Goal: Task Accomplishment & Management: Manage account settings

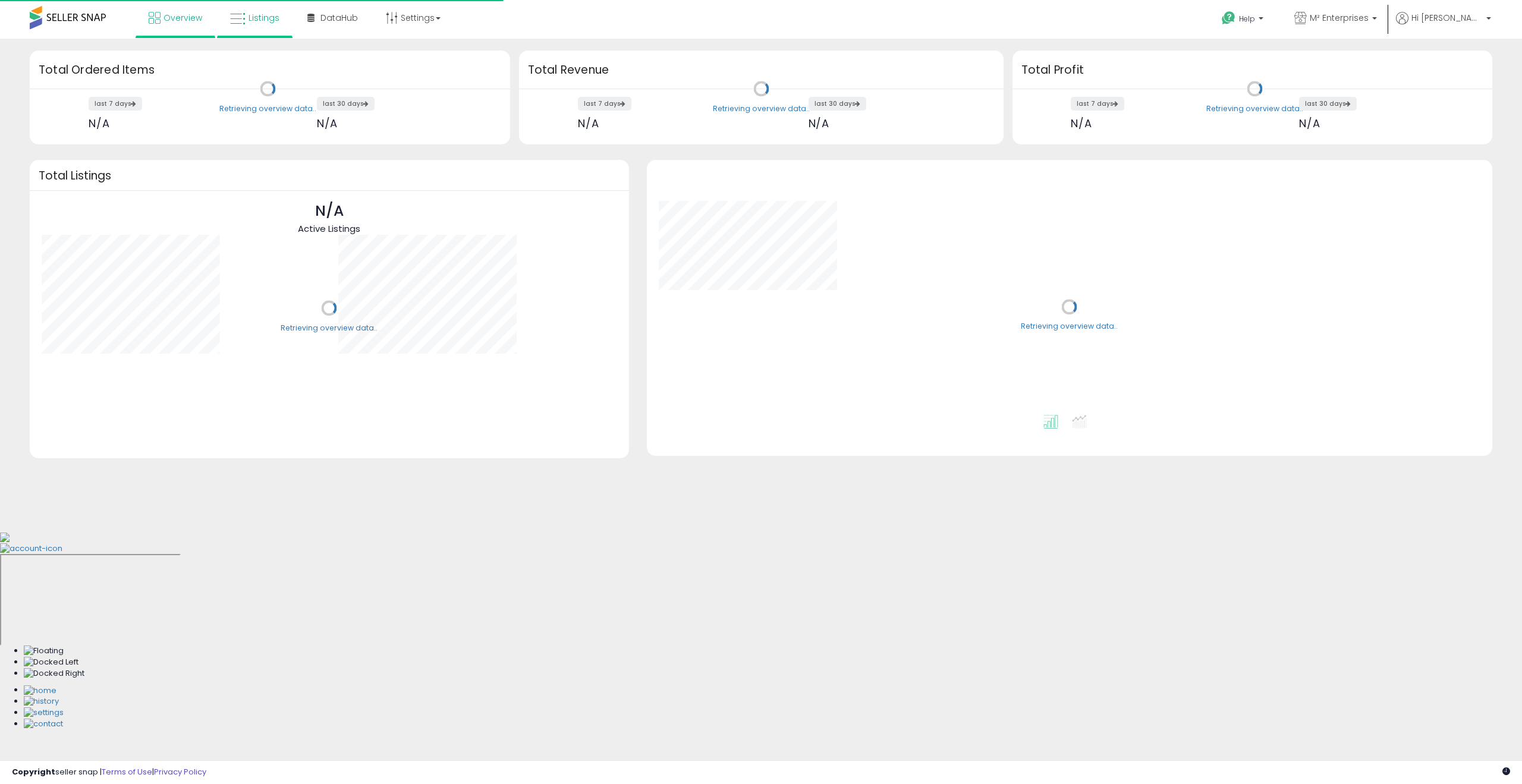
click at [258, 9] on link "Listings" at bounding box center [254, 18] width 67 height 36
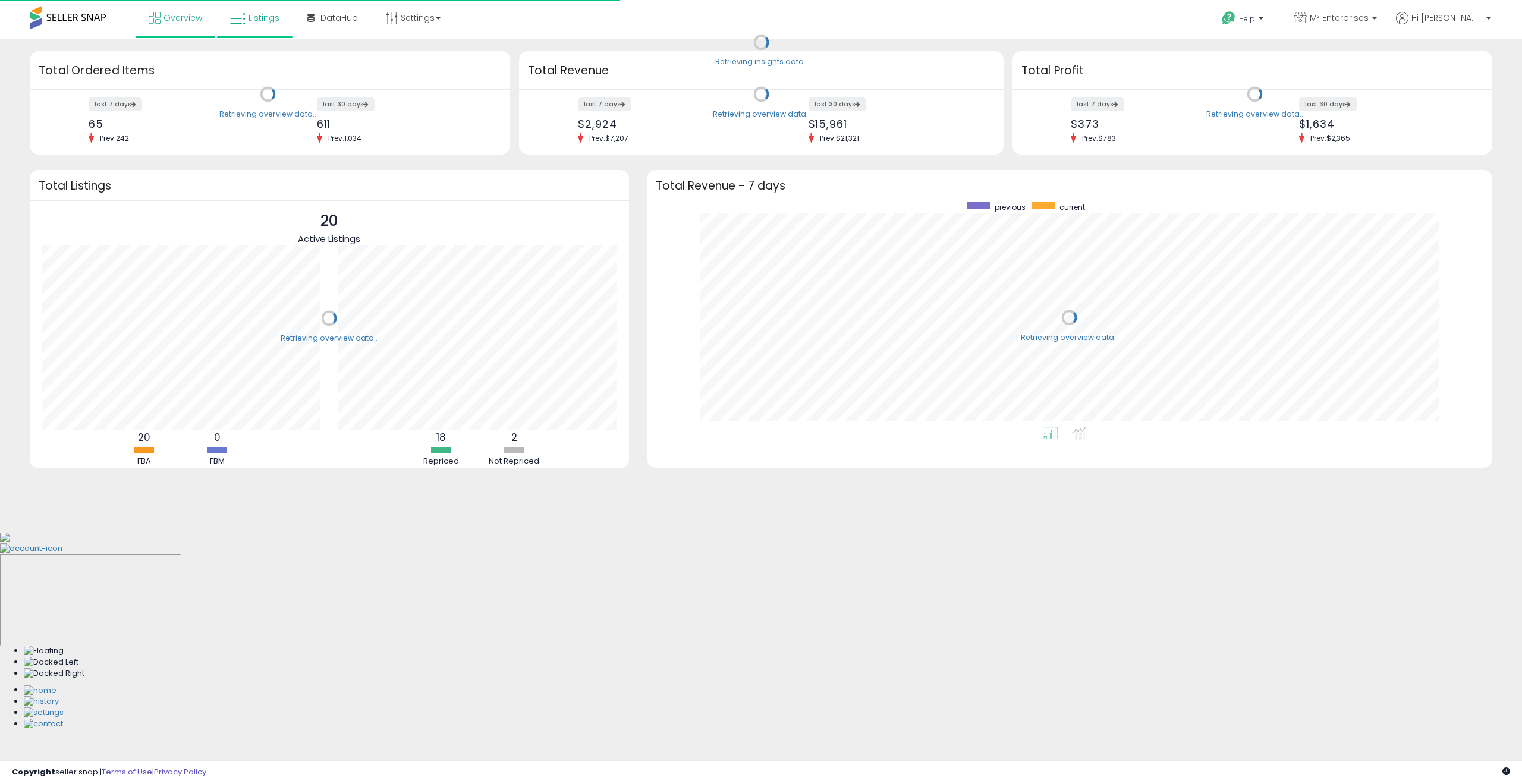
scroll to position [225, 821]
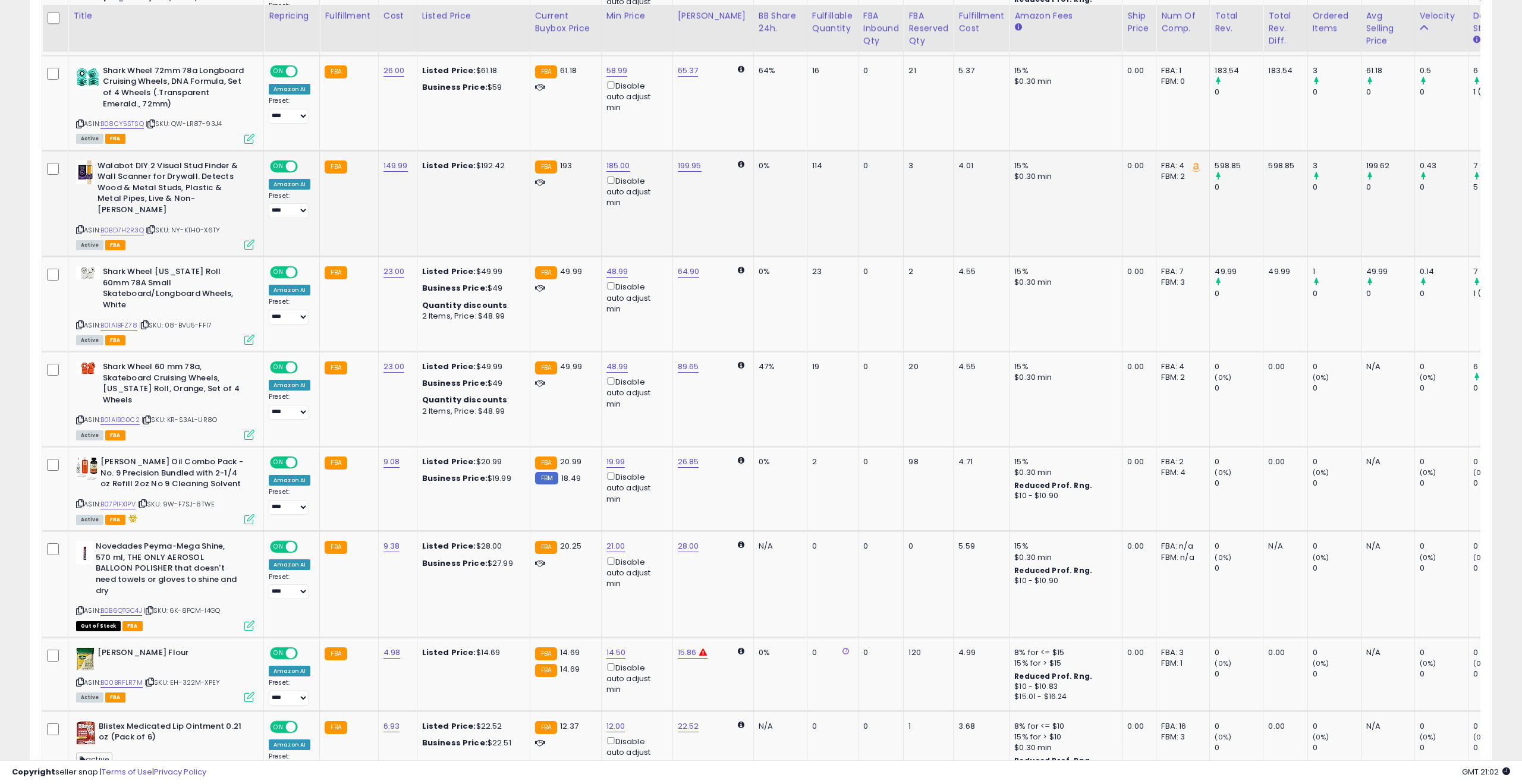
scroll to position [1117, 0]
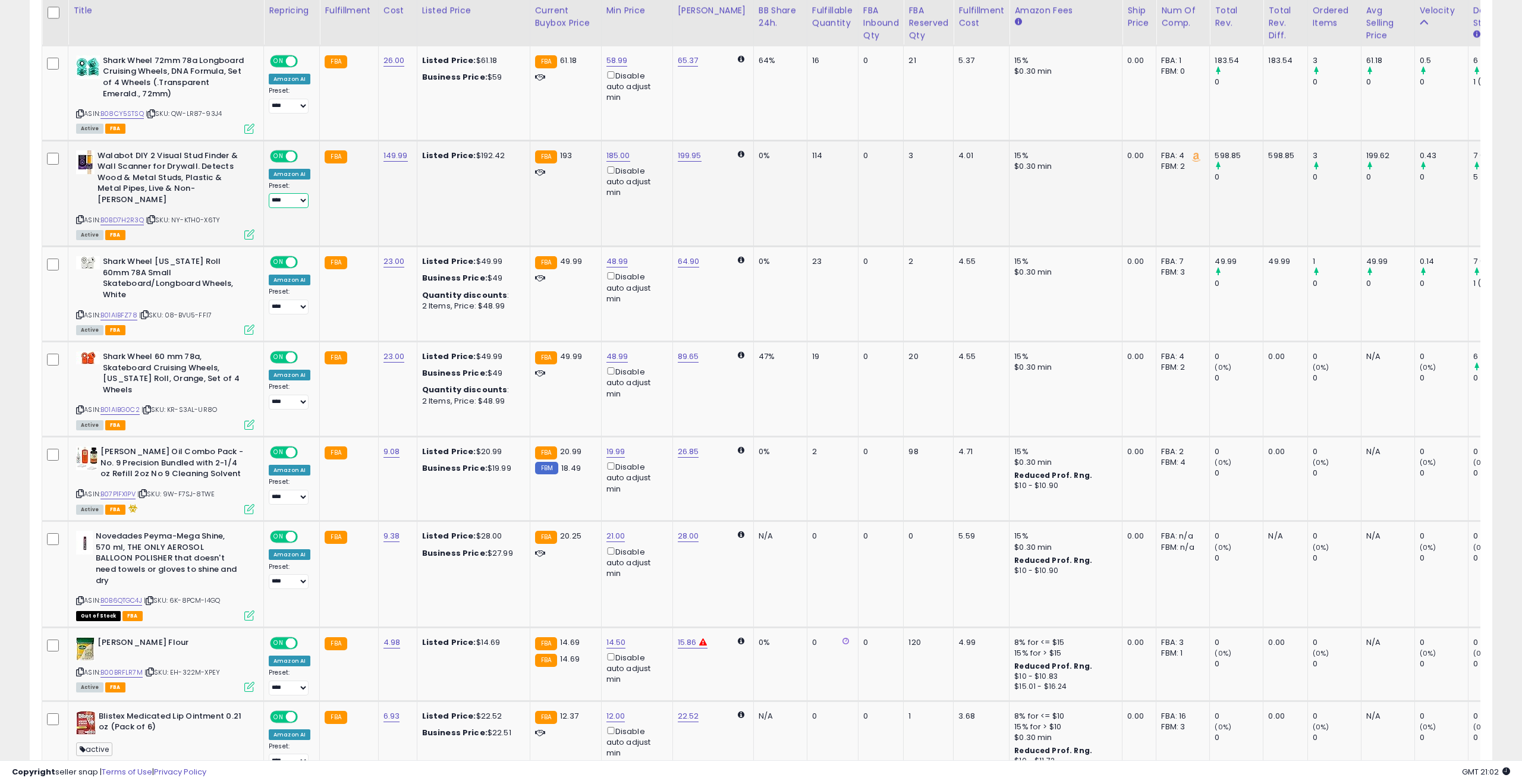
click at [293, 193] on select "**********" at bounding box center [288, 201] width 40 height 15
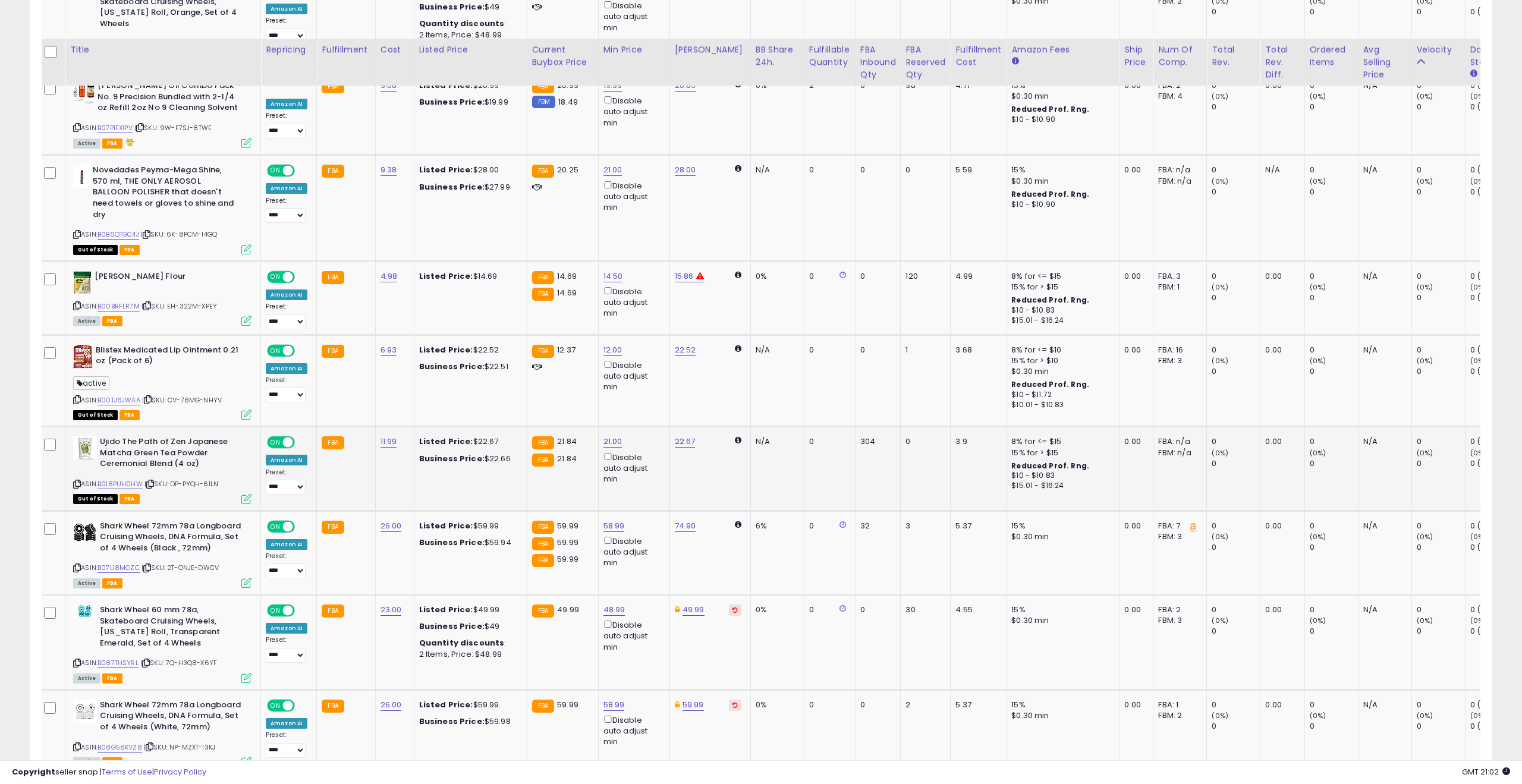
scroll to position [1523, 0]
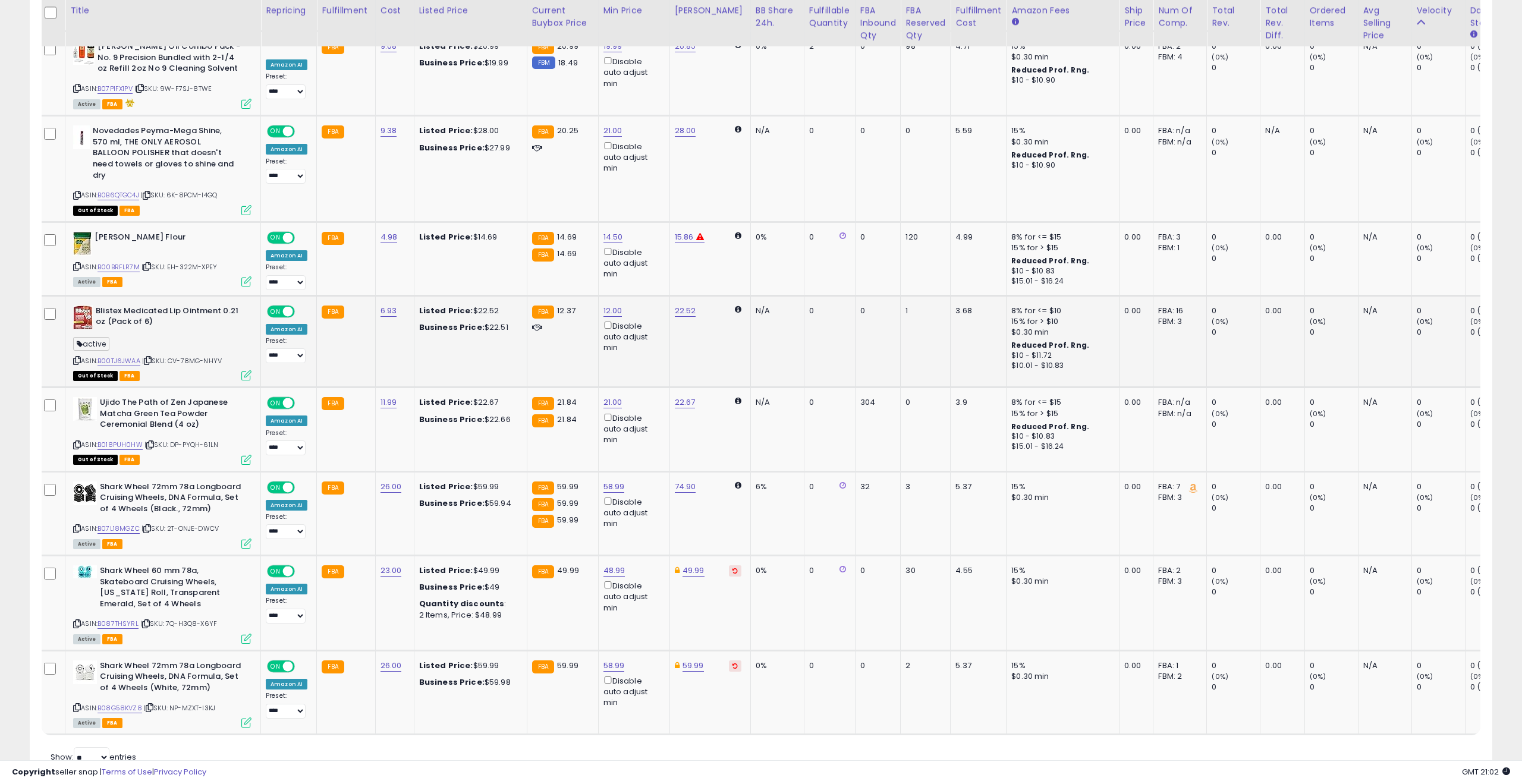
click at [938, 296] on td "1" at bounding box center [926, 341] width 50 height 92
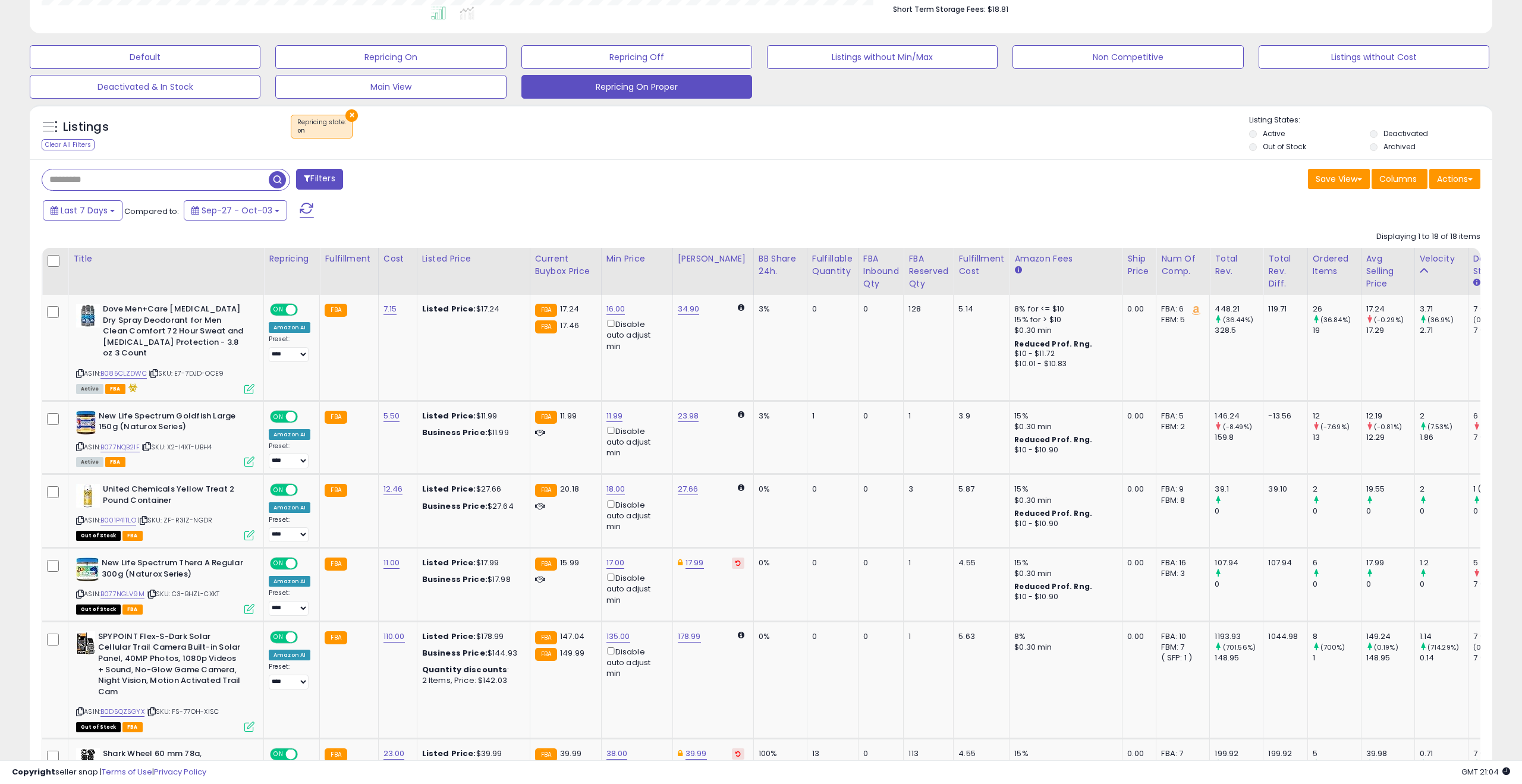
scroll to position [330, 0]
